Goal: Transaction & Acquisition: Purchase product/service

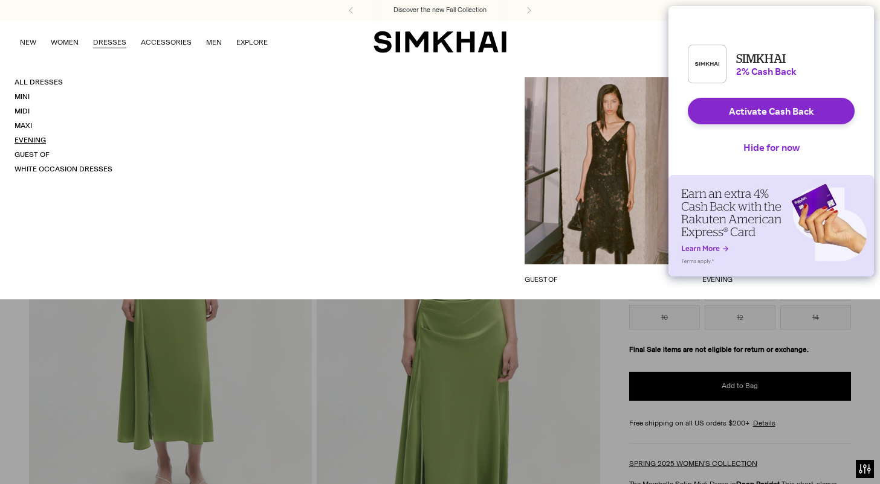
click at [27, 141] on link "Evening" at bounding box center [29, 140] width 31 height 8
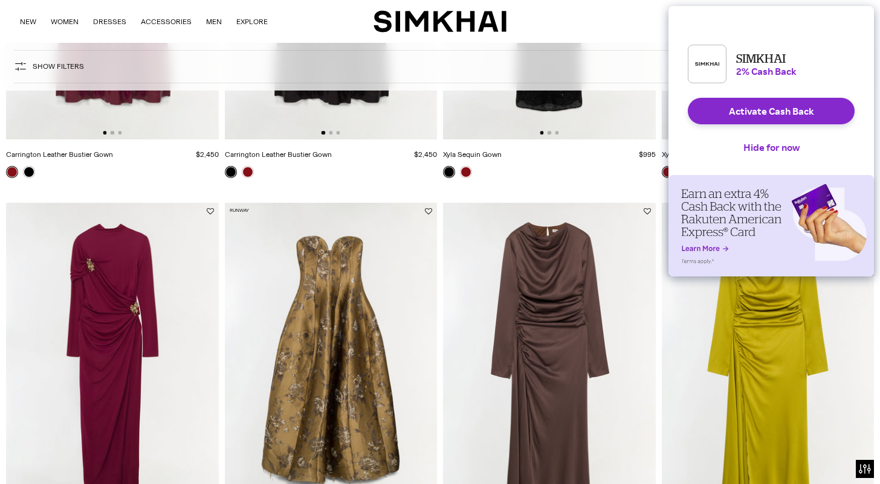
scroll to position [346, 0]
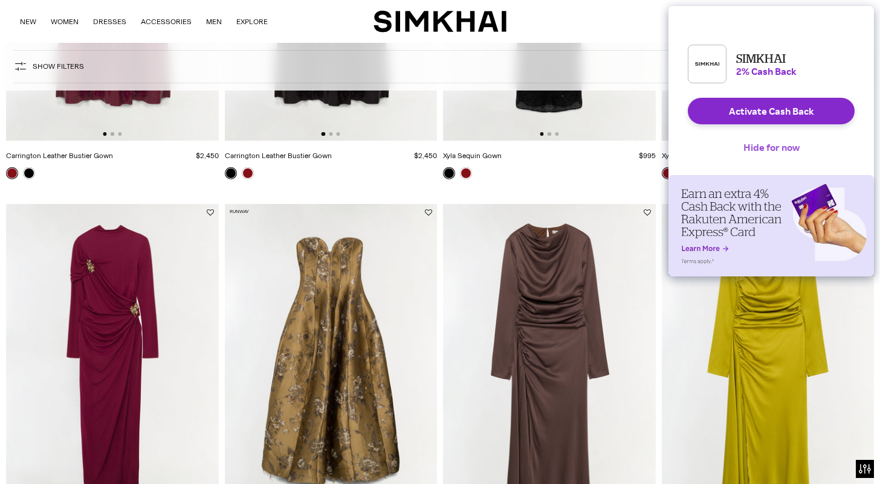
click at [742, 161] on button "Hide for now" at bounding box center [771, 147] width 76 height 27
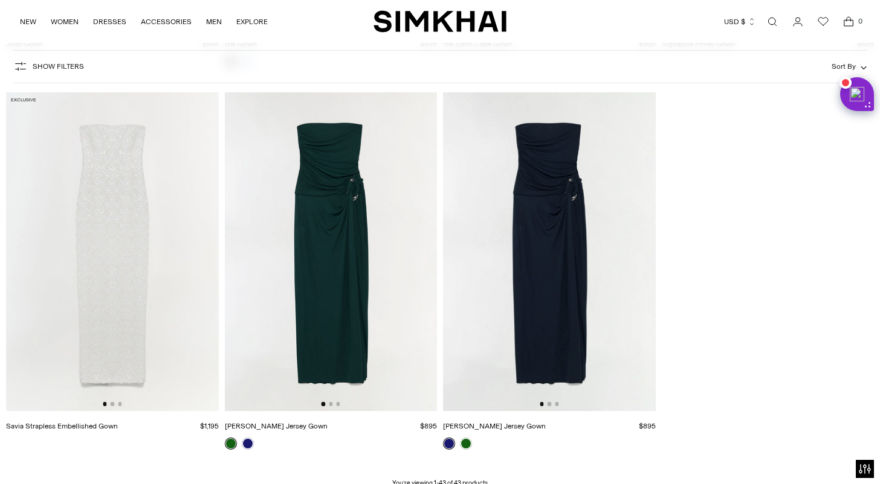
scroll to position [3880, 0]
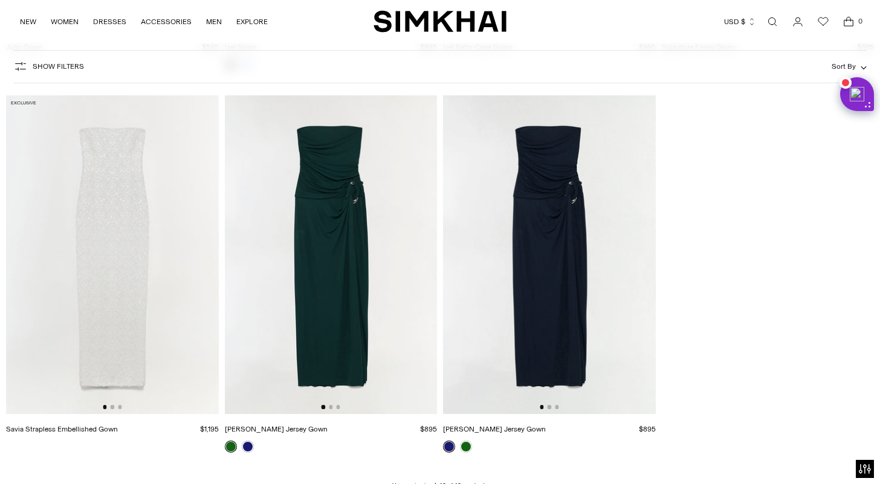
click at [571, 222] on img at bounding box center [549, 254] width 213 height 318
